Goal: Find specific page/section: Find specific page/section

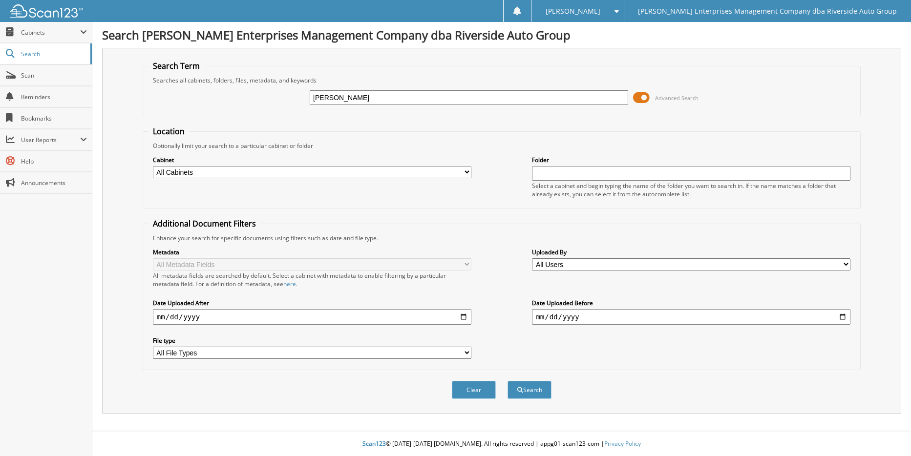
drag, startPoint x: 344, startPoint y: 101, endPoint x: 288, endPoint y: 99, distance: 55.7
click at [288, 99] on div "[PERSON_NAME] Advanced Search" at bounding box center [501, 97] width 707 height 26
type input "[PERSON_NAME]"
click at [517, 392] on span "submit" at bounding box center [520, 390] width 6 height 6
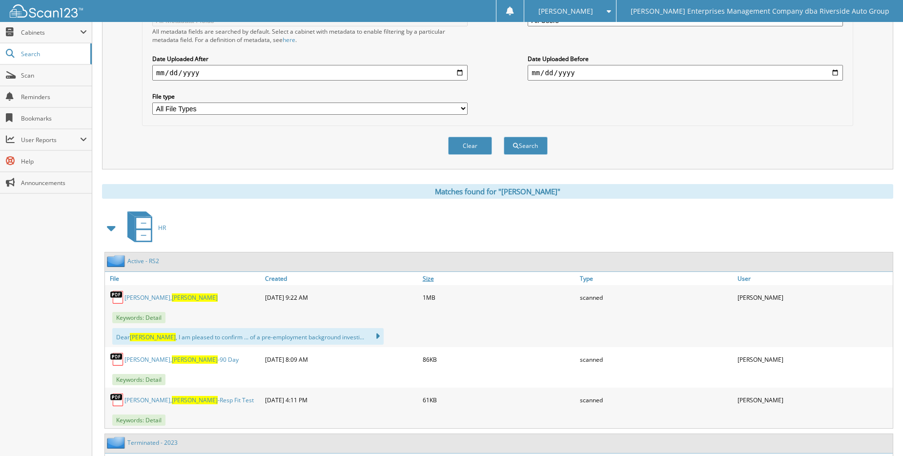
scroll to position [293, 0]
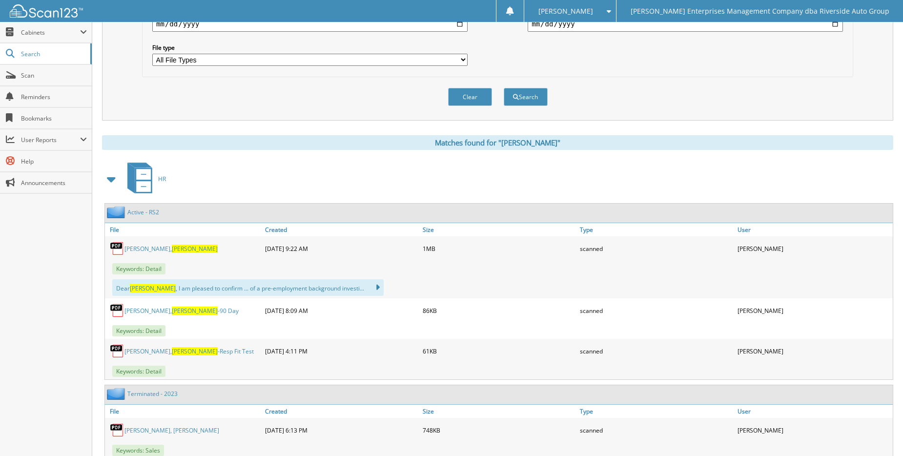
click at [172, 354] on span "[PERSON_NAME]" at bounding box center [195, 351] width 46 height 8
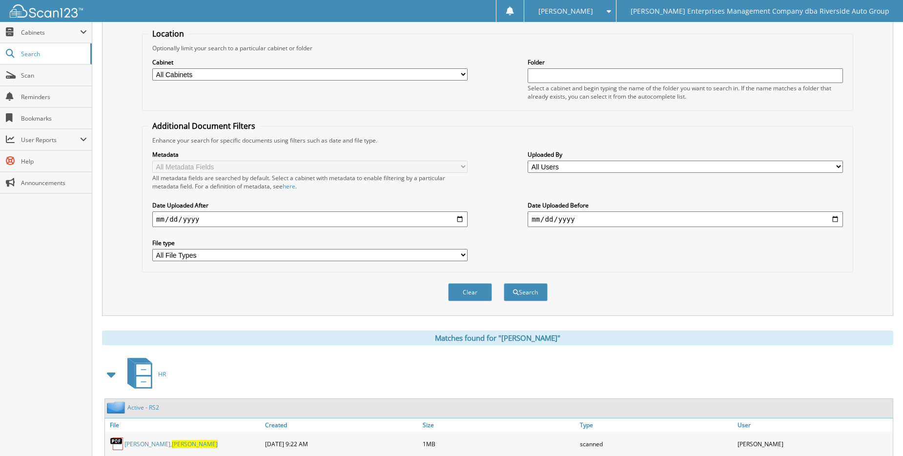
scroll to position [0, 0]
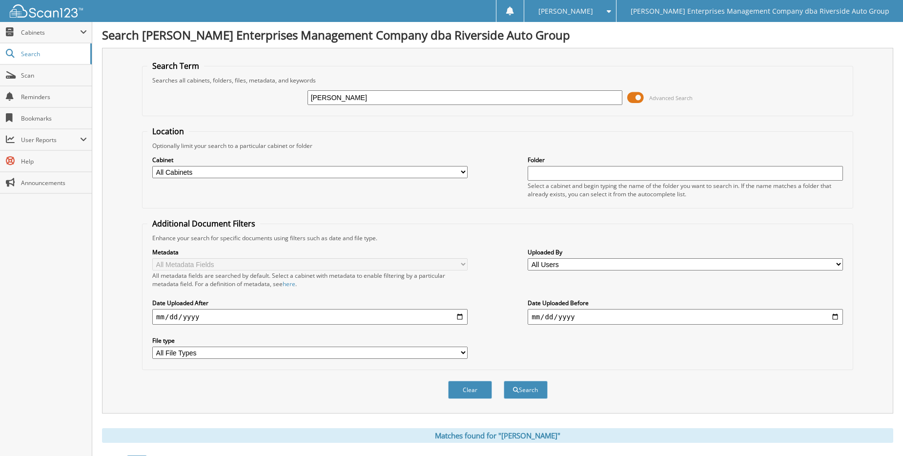
drag, startPoint x: 341, startPoint y: 97, endPoint x: 290, endPoint y: 103, distance: 52.0
click at [290, 103] on div "[PERSON_NAME] Advanced Search" at bounding box center [497, 97] width 701 height 26
type input "[PERSON_NAME]"
click at [524, 393] on button "Search" at bounding box center [526, 390] width 44 height 18
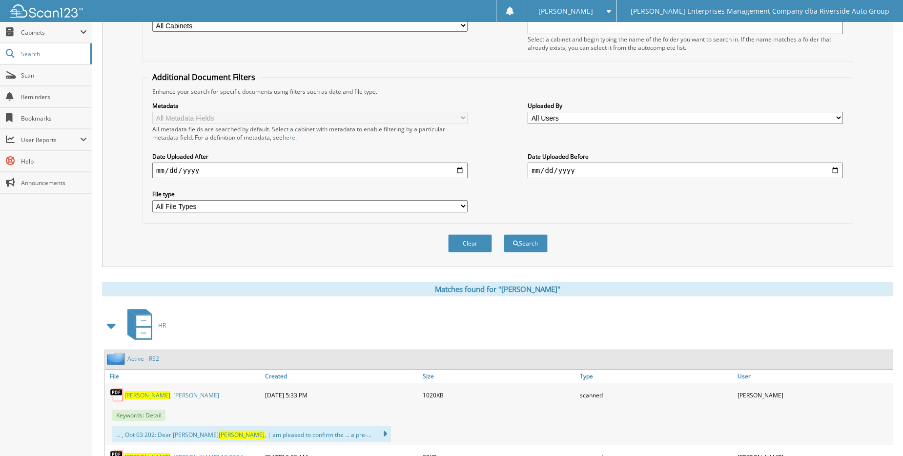
scroll to position [244, 0]
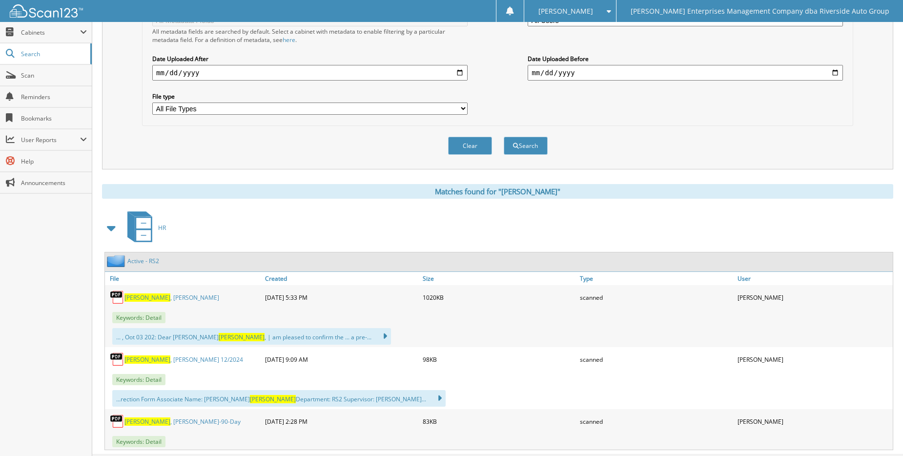
click at [155, 299] on link "McNally , Quentin" at bounding box center [172, 297] width 95 height 8
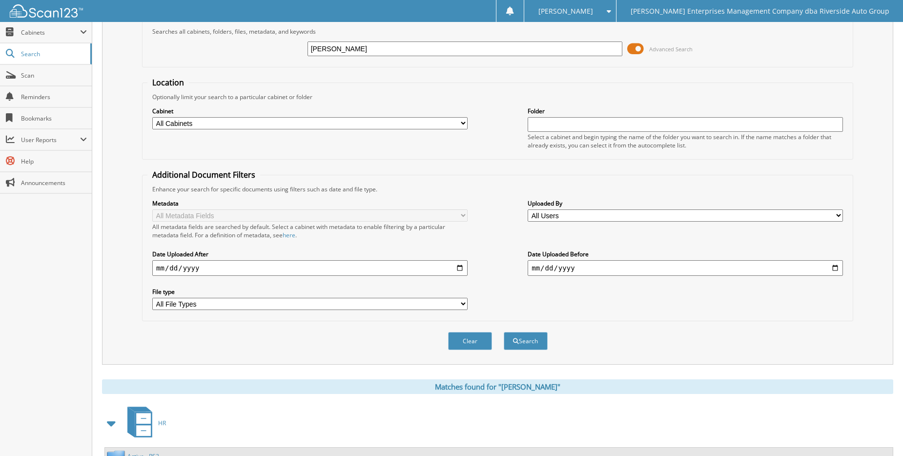
scroll to position [0, 0]
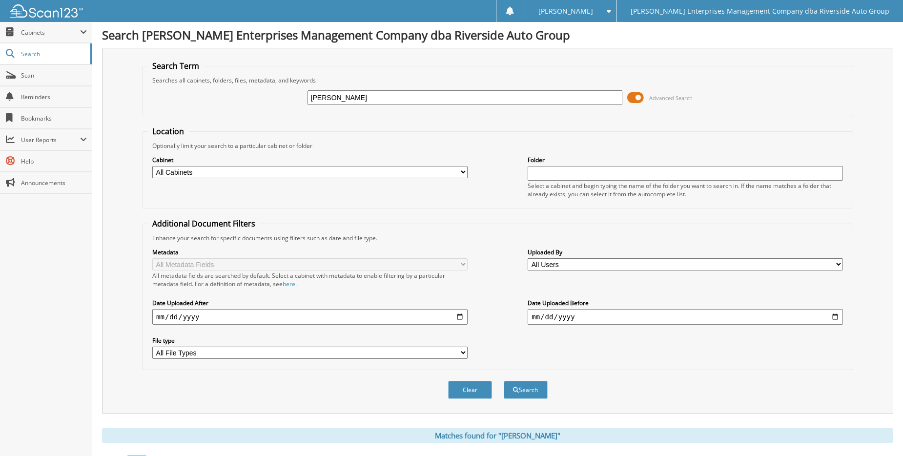
drag, startPoint x: 343, startPoint y: 96, endPoint x: 254, endPoint y: 97, distance: 89.4
click at [254, 97] on div "mcnally Advanced Search" at bounding box center [497, 97] width 701 height 26
type input "omarro"
click at [532, 397] on button "Search" at bounding box center [526, 390] width 44 height 18
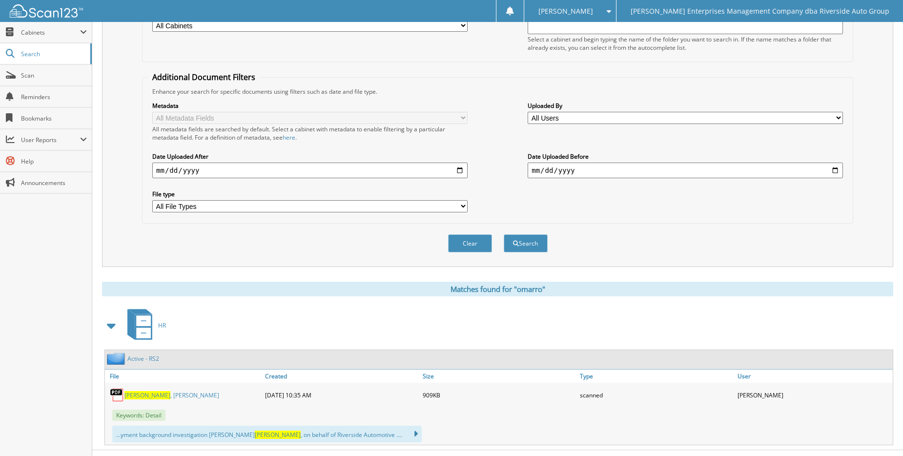
scroll to position [166, 0]
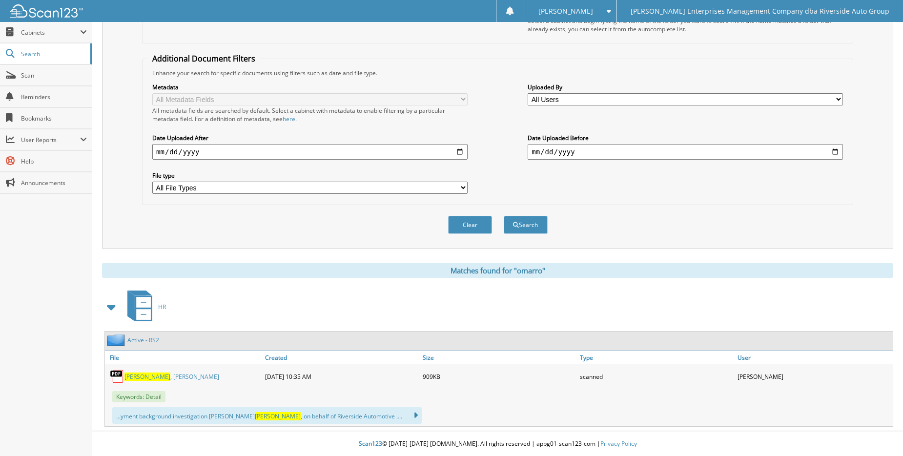
click at [147, 378] on link "Omarro , Molly" at bounding box center [172, 377] width 95 height 8
